Goal: Task Accomplishment & Management: Use online tool/utility

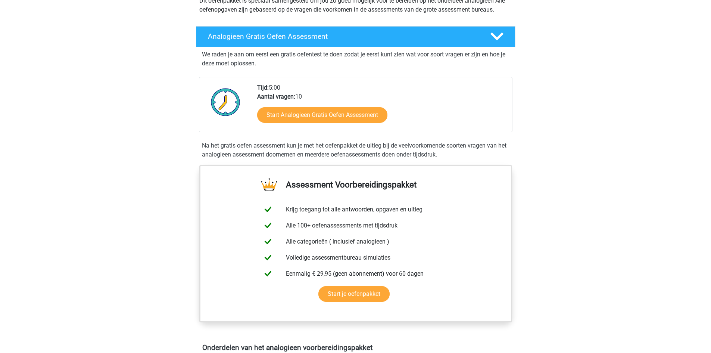
scroll to position [112, 0]
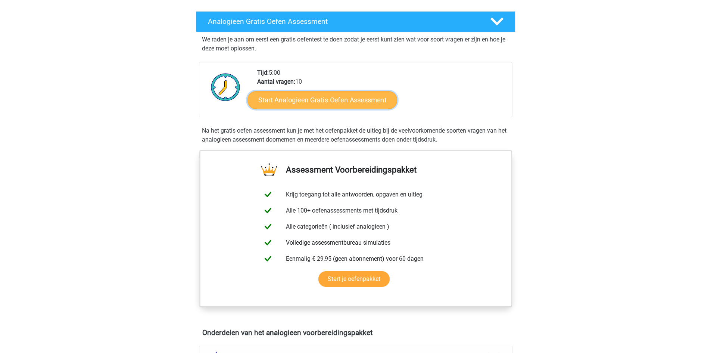
click at [334, 106] on link "Start Analogieen Gratis Oefen Assessment" at bounding box center [323, 100] width 150 height 18
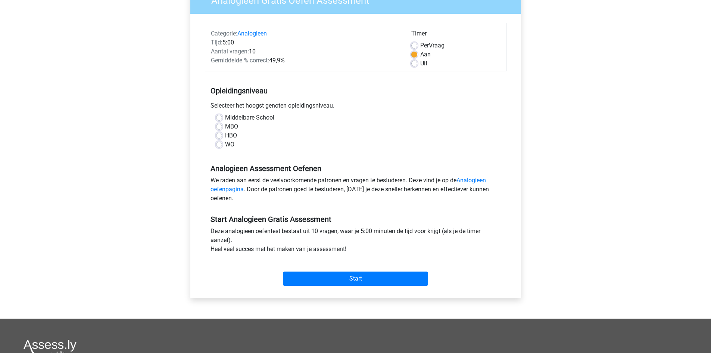
scroll to position [75, 0]
click at [215, 136] on div "Middelbare School MBO HBO WO" at bounding box center [356, 131] width 290 height 36
click at [225, 136] on label "HBO" at bounding box center [231, 135] width 12 height 9
click at [221, 136] on input "HBO" at bounding box center [219, 134] width 6 height 7
radio input "true"
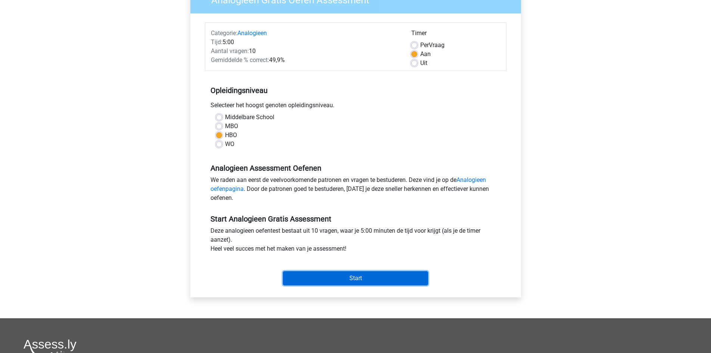
click at [346, 282] on input "Start" at bounding box center [355, 278] width 145 height 14
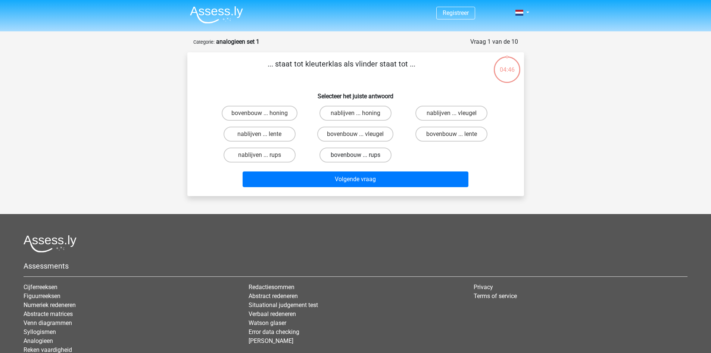
click at [347, 159] on label "bovenbouw ... rups" at bounding box center [356, 154] width 72 height 15
click at [355, 159] on input "bovenbouw ... rups" at bounding box center [357, 157] width 5 height 5
radio input "true"
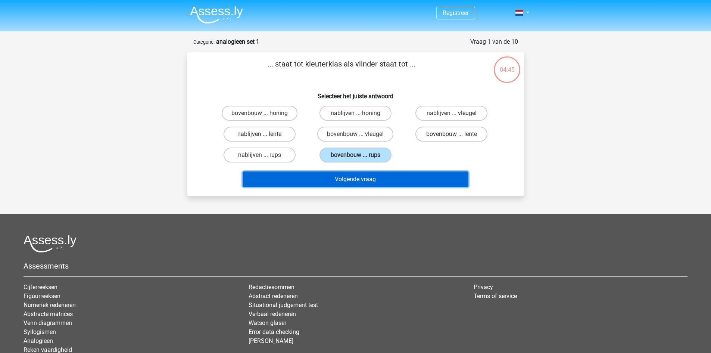
click at [349, 180] on button "Volgende vraag" at bounding box center [356, 179] width 226 height 16
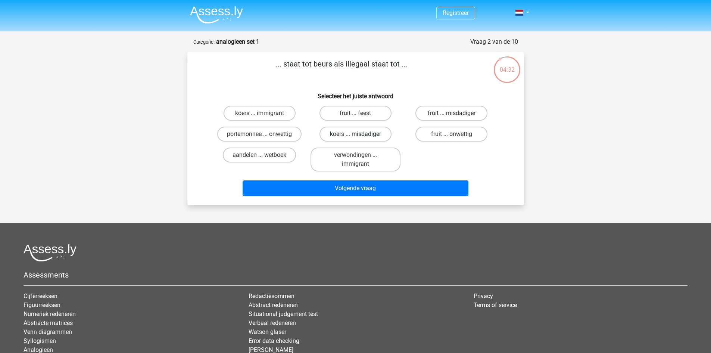
click at [377, 135] on label "koers ... misdadiger" at bounding box center [356, 134] width 72 height 15
click at [360, 135] on input "koers ... misdadiger" at bounding box center [357, 136] width 5 height 5
radio input "true"
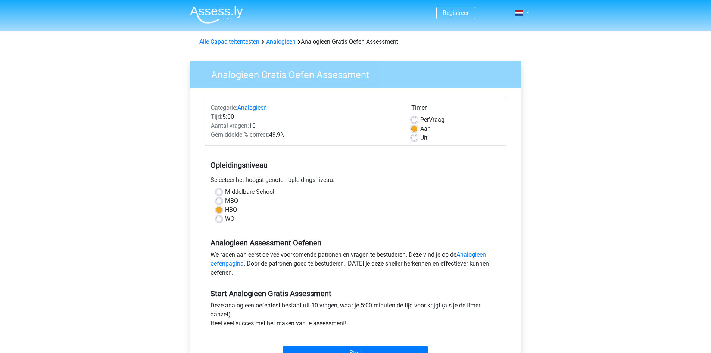
scroll to position [75, 0]
